Goal: Transaction & Acquisition: Purchase product/service

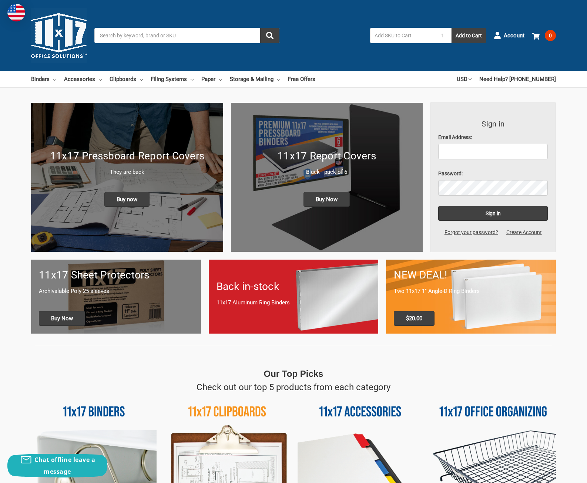
click at [225, 38] on input "Search" at bounding box center [186, 36] width 185 height 16
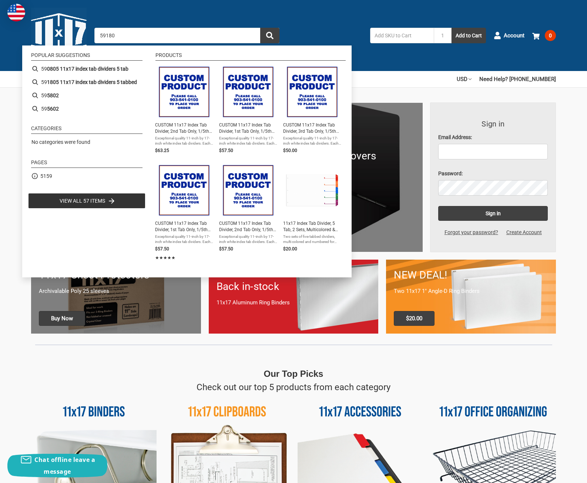
type input "591807"
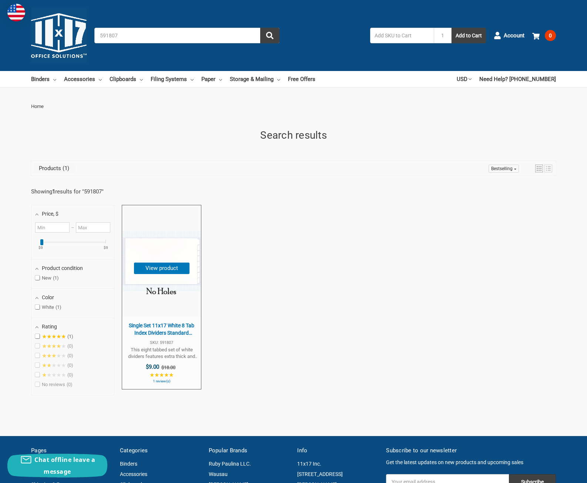
click at [172, 325] on span "Single Set 11x17 White 8 Tab Index Dividers Standard Length with No Holes" at bounding box center [161, 329] width 71 height 14
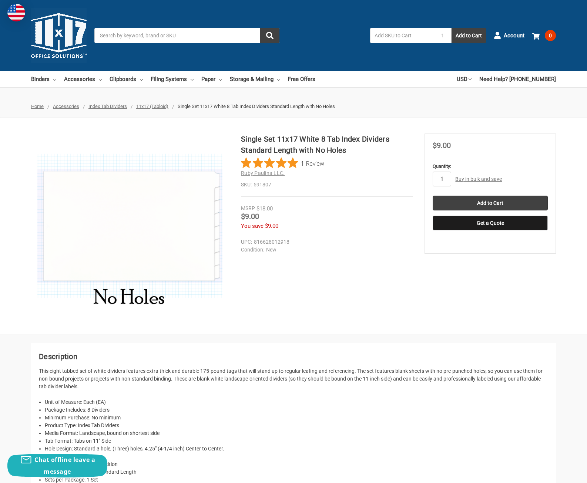
click at [458, 94] on div at bounding box center [293, 91] width 587 height 7
